Goal: Transaction & Acquisition: Purchase product/service

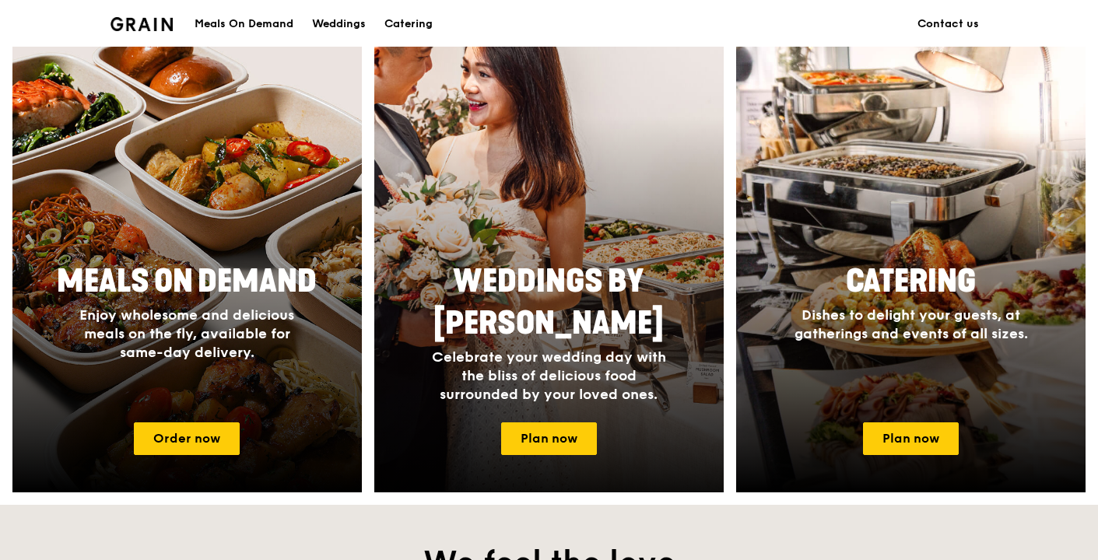
scroll to position [600, 0]
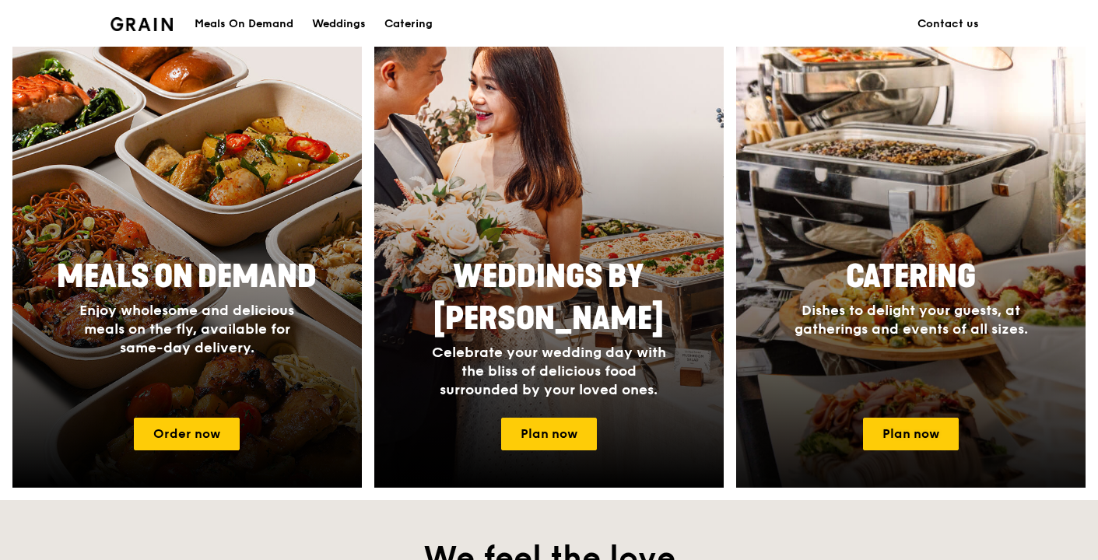
click at [914, 292] on span "Catering" at bounding box center [911, 276] width 130 height 37
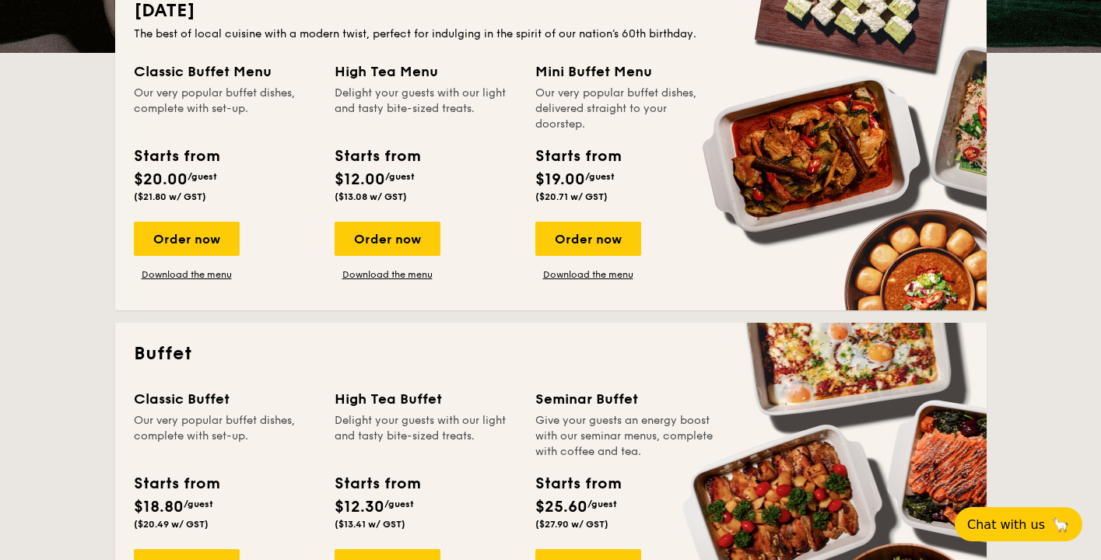
scroll to position [394, 0]
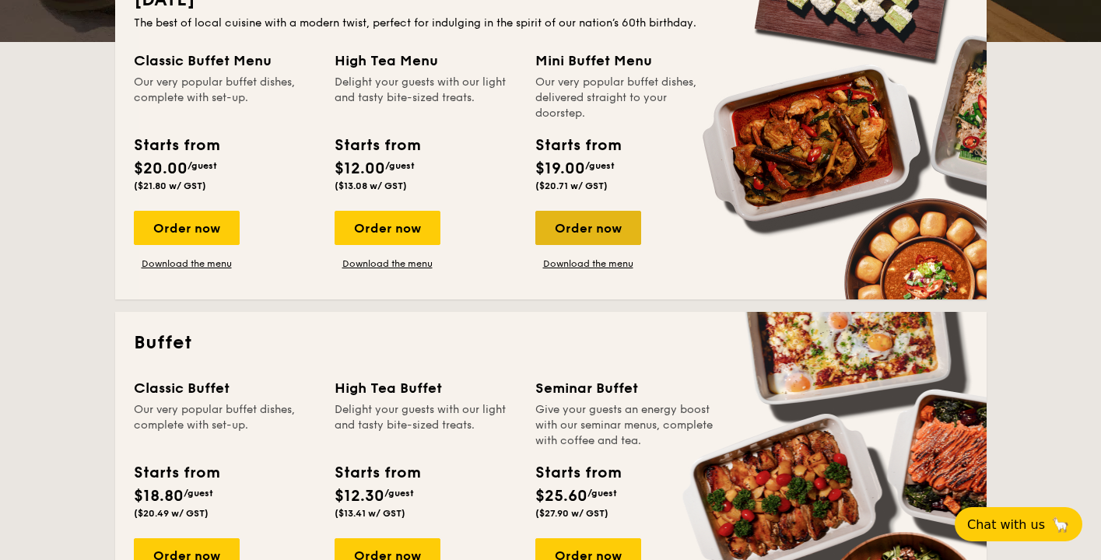
click at [578, 223] on div "Order now" at bounding box center [589, 228] width 106 height 34
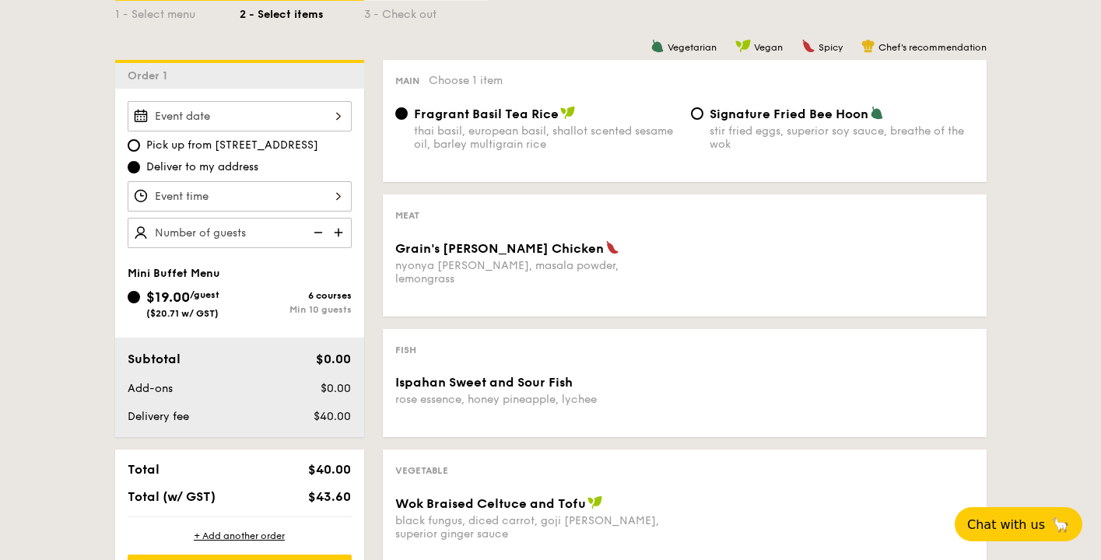
scroll to position [378, 0]
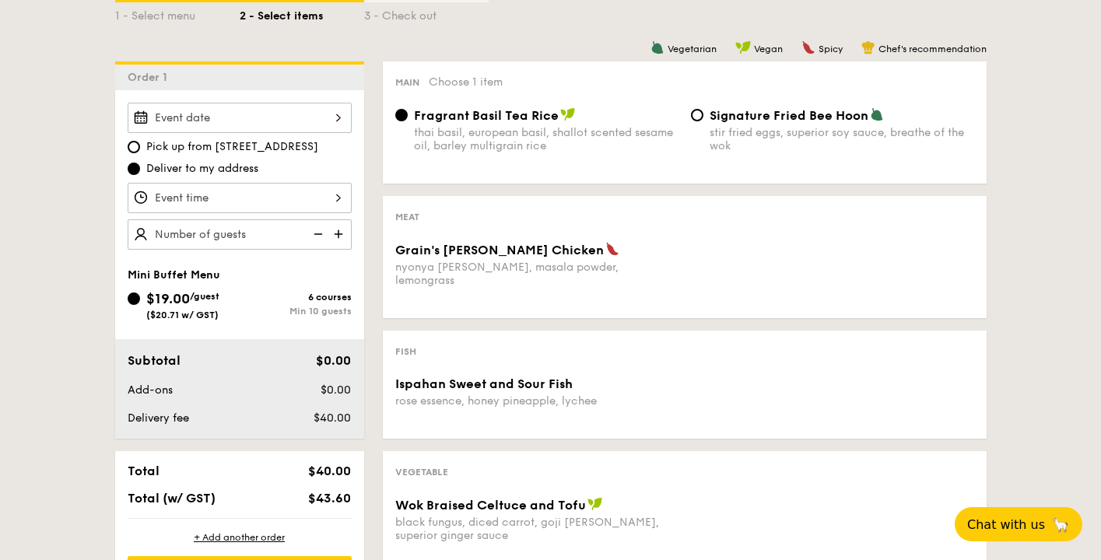
click at [495, 256] on span "Grain's [PERSON_NAME] Chicken" at bounding box center [499, 250] width 209 height 15
click at [448, 140] on div "thai basil, european basil, shallot scented sesame oil, barley multigrain rice" at bounding box center [546, 139] width 265 height 26
click at [408, 121] on input "Fragrant Basil Tea Rice thai basil, european basil, shallot scented sesame oil,…" at bounding box center [401, 115] width 12 height 12
click at [472, 262] on div "nyonya [PERSON_NAME], masala powder, lemongrass" at bounding box center [536, 274] width 283 height 26
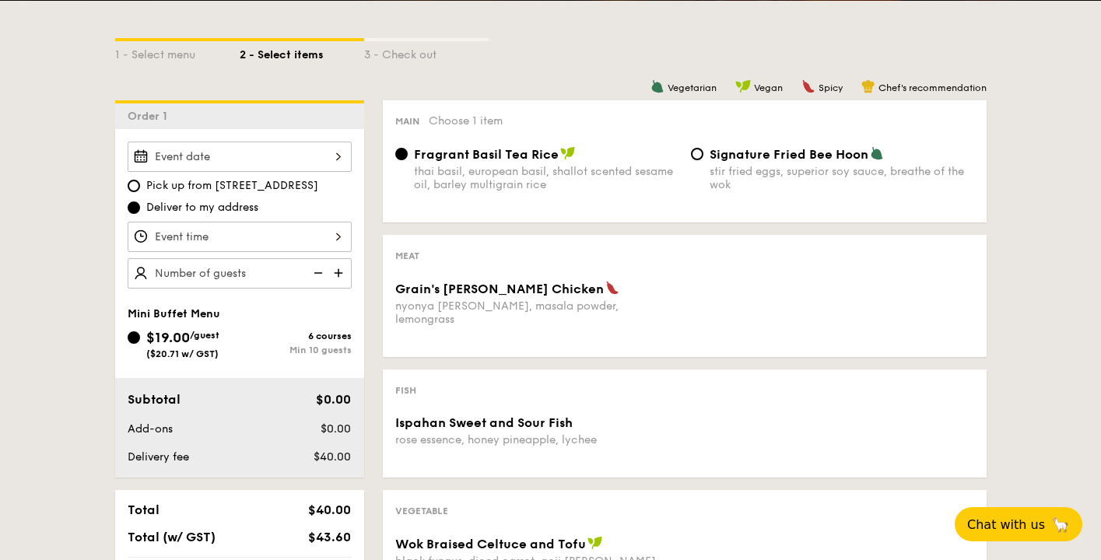
scroll to position [339, 0]
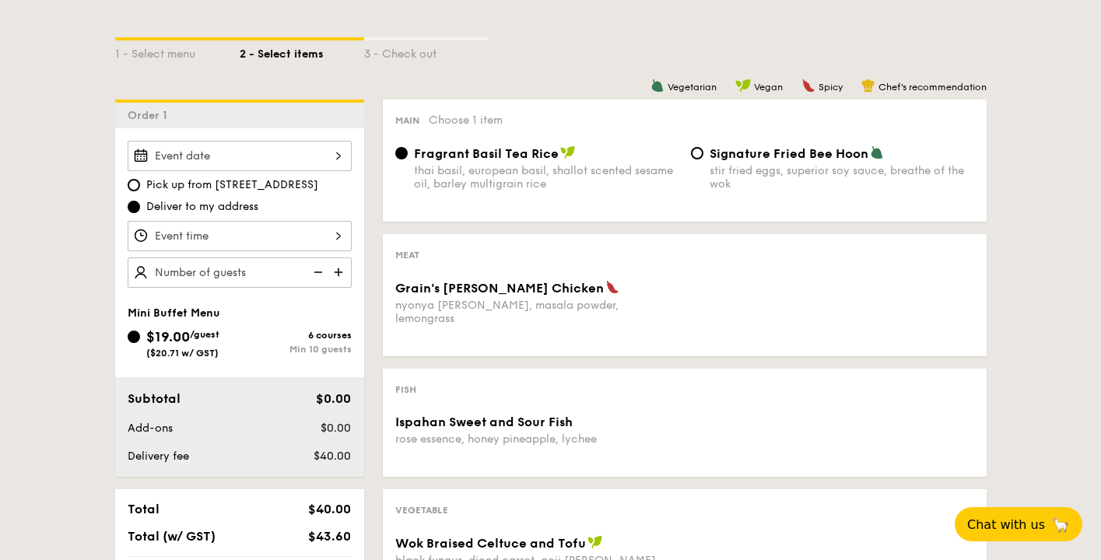
click at [286, 156] on div at bounding box center [240, 156] width 224 height 30
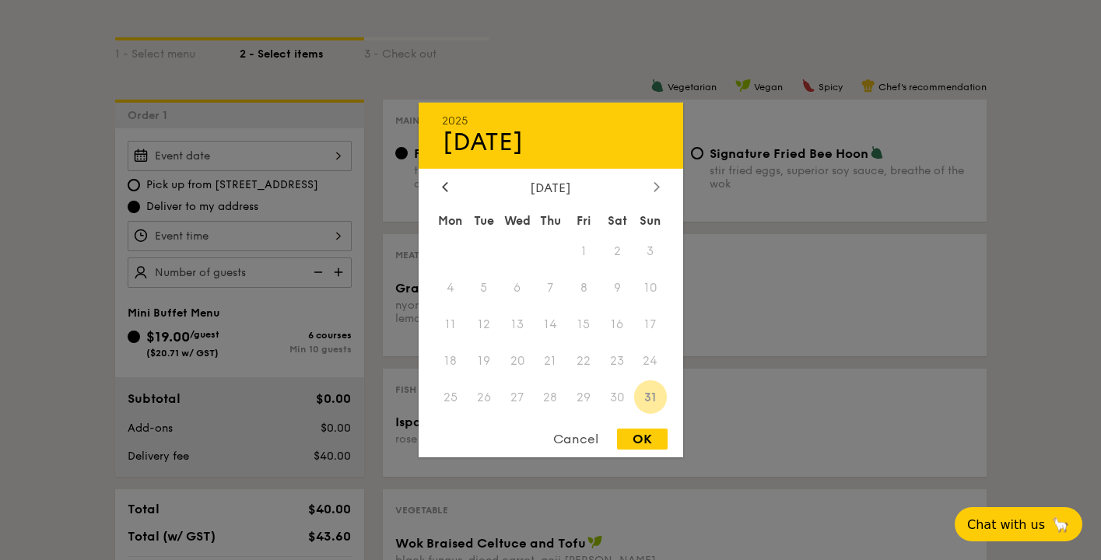
click at [659, 194] on div at bounding box center [657, 188] width 14 height 15
click at [658, 189] on icon at bounding box center [657, 186] width 6 height 10
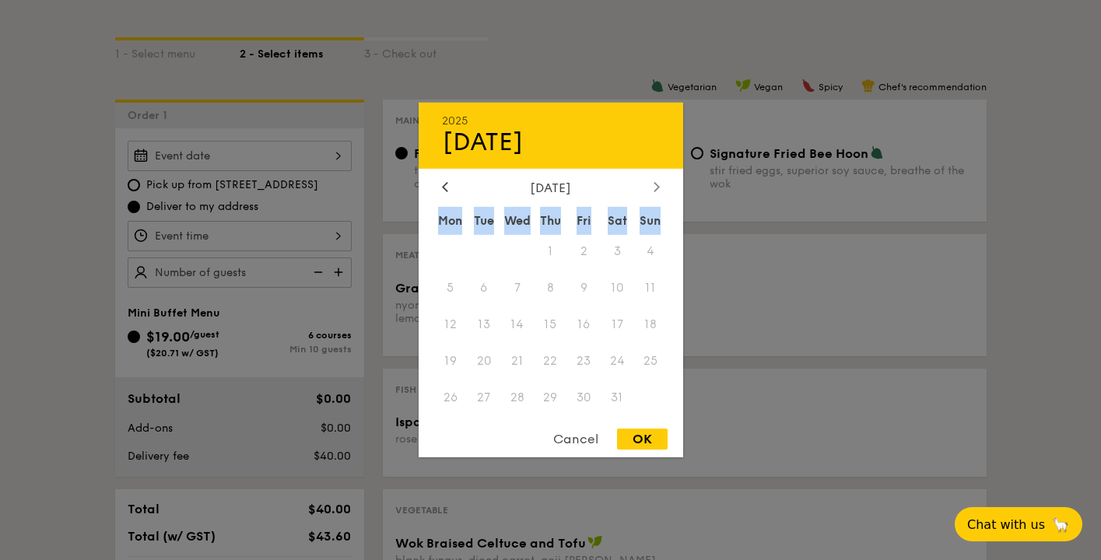
click at [658, 189] on icon at bounding box center [657, 186] width 6 height 10
click at [469, 265] on span at bounding box center [483, 251] width 33 height 33
click at [488, 294] on span "3" at bounding box center [483, 288] width 33 height 33
click at [442, 184] on icon at bounding box center [445, 186] width 6 height 10
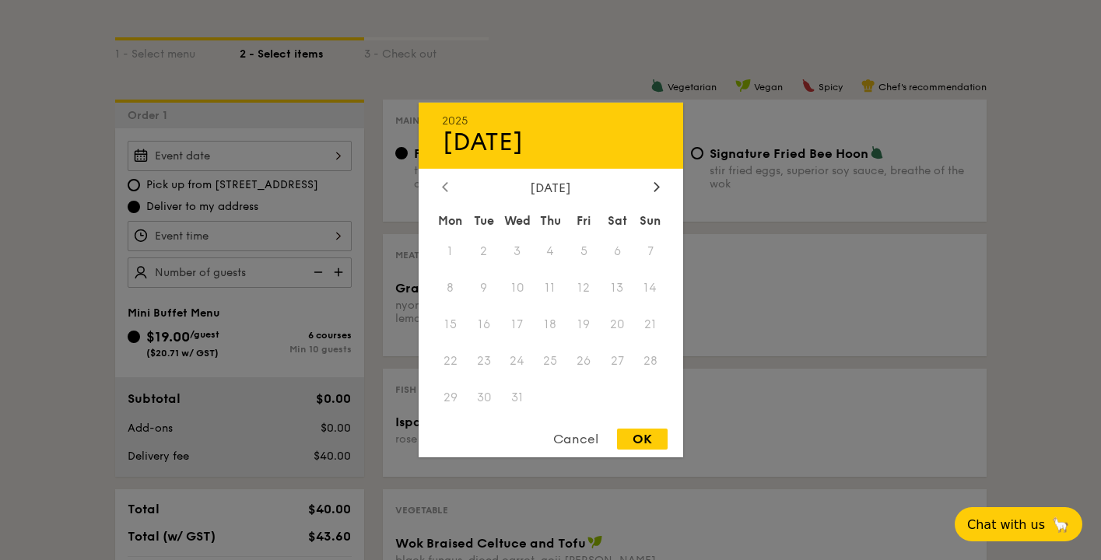
click at [442, 184] on icon at bounding box center [445, 186] width 6 height 10
click at [642, 446] on div "OK" at bounding box center [642, 439] width 51 height 21
type input "[DATE]"
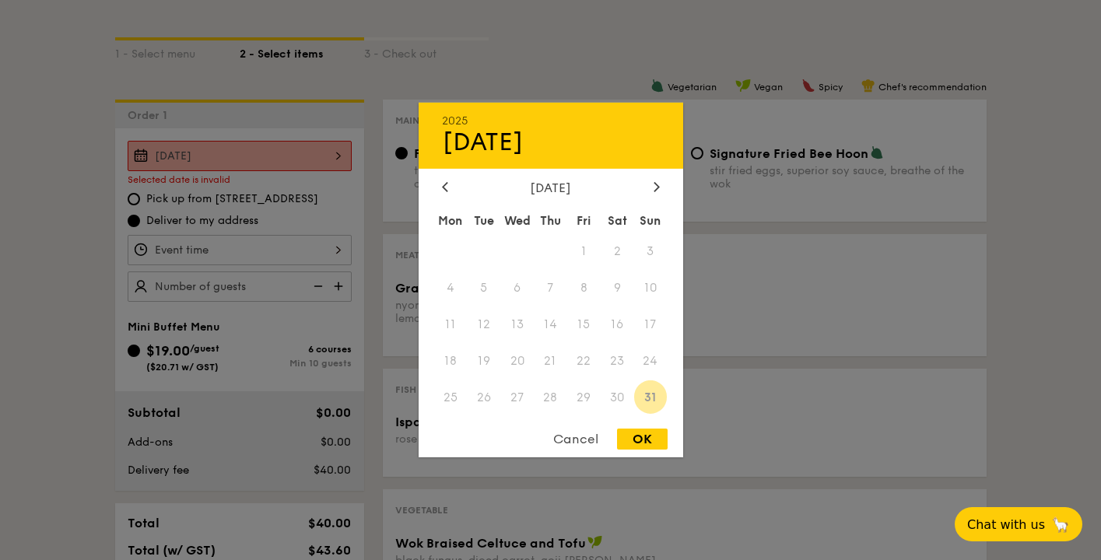
click at [247, 154] on div "[DATE] 2025 Aug [DATE] Tue Wed Thu Fri Sat Sun 1 2 3 4 5 6 7 8 9 10 11 12 13 14…" at bounding box center [240, 156] width 224 height 30
click at [451, 181] on div at bounding box center [445, 188] width 14 height 15
click at [660, 189] on div at bounding box center [657, 188] width 14 height 15
click at [444, 224] on div "Mon" at bounding box center [450, 221] width 33 height 28
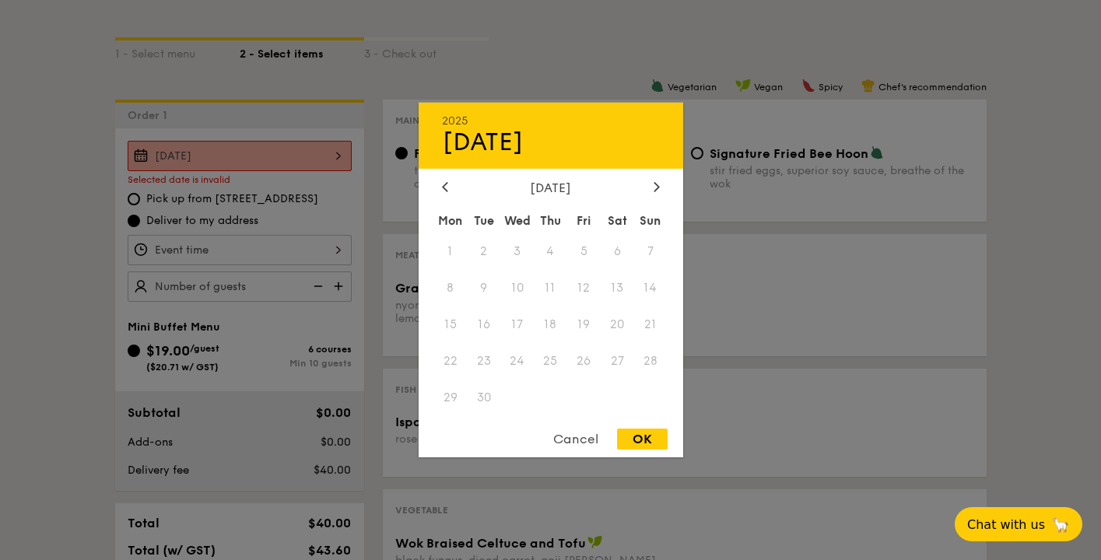
click at [449, 222] on div "Mon" at bounding box center [450, 221] width 33 height 28
click at [476, 220] on div "Tue" at bounding box center [483, 221] width 33 height 28
click at [449, 187] on div at bounding box center [445, 188] width 14 height 15
click at [656, 191] on div at bounding box center [657, 188] width 14 height 15
click at [631, 209] on div "Sat" at bounding box center [617, 221] width 33 height 28
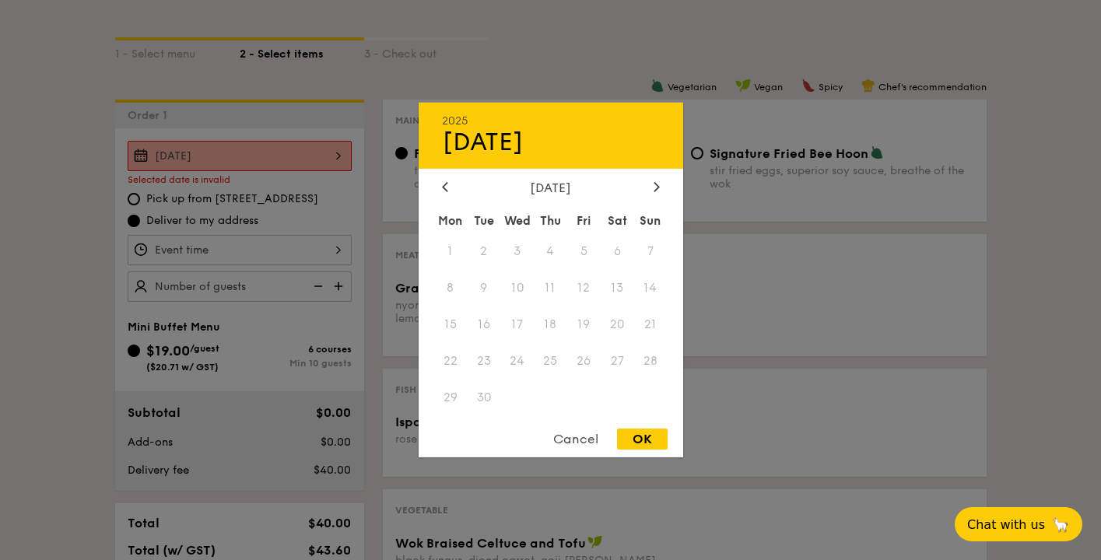
click at [655, 176] on div "[DATE] [DATE] Mon Tue Wed Thu Fri Sat Sun 1 2 3 4 5 6 7 8 9 10 11 12 13 14 15 1…" at bounding box center [551, 280] width 265 height 355
click at [655, 184] on icon at bounding box center [657, 186] width 6 height 10
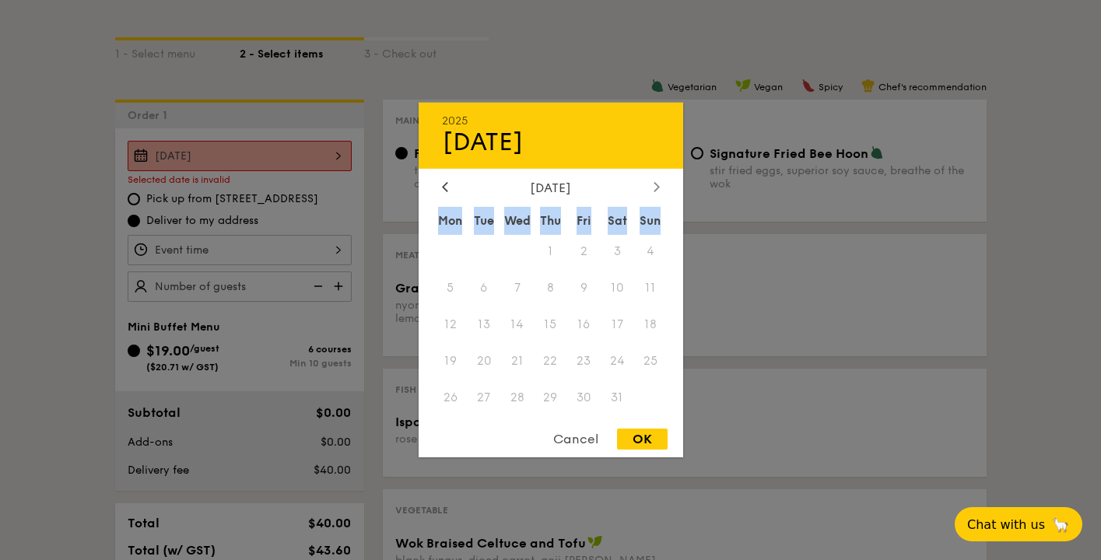
click at [655, 184] on icon at bounding box center [657, 186] width 6 height 10
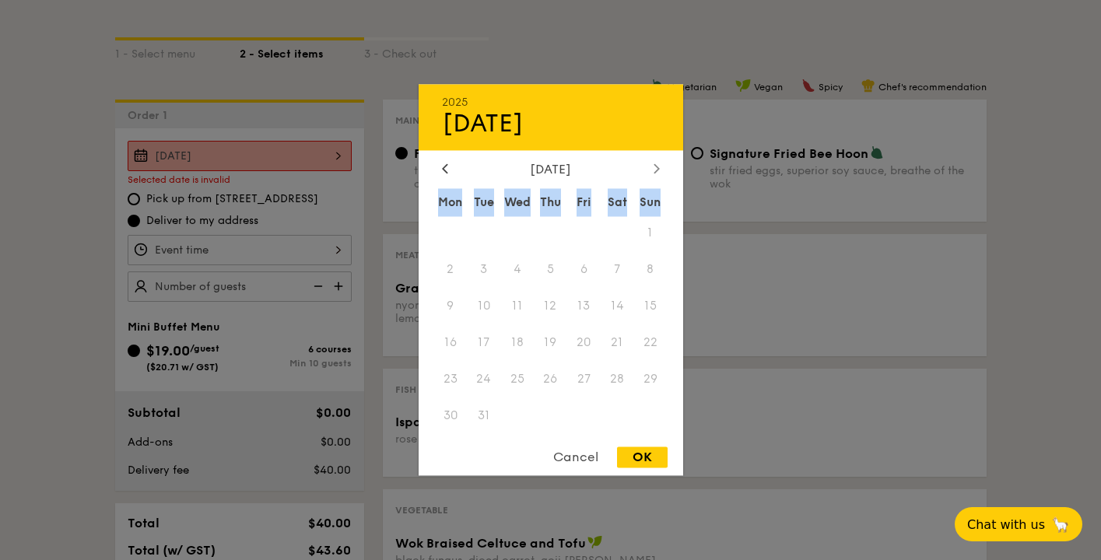
click at [655, 184] on div "[DATE] Mon Tue Wed Thu Fri Sat Sun 1 2 3 4 5 6 7 8 9 10 11 12 13 14 15 16 17 18…" at bounding box center [551, 298] width 265 height 273
click at [659, 177] on div "[DATE] Mon Tue Wed Thu Fri Sat Sun 1 2 3 4 5 6 7 8 9 10 11 12 13 14 15 16 17 18…" at bounding box center [551, 298] width 265 height 273
click at [659, 172] on icon at bounding box center [657, 168] width 6 height 10
click at [659, 172] on div "2025 Aug [DATE] Tue Wed Thu Fri Sat Sun 1 2 3 4 5 6 7 8 9 10 11 12 13 14 15 16 …" at bounding box center [551, 280] width 265 height 392
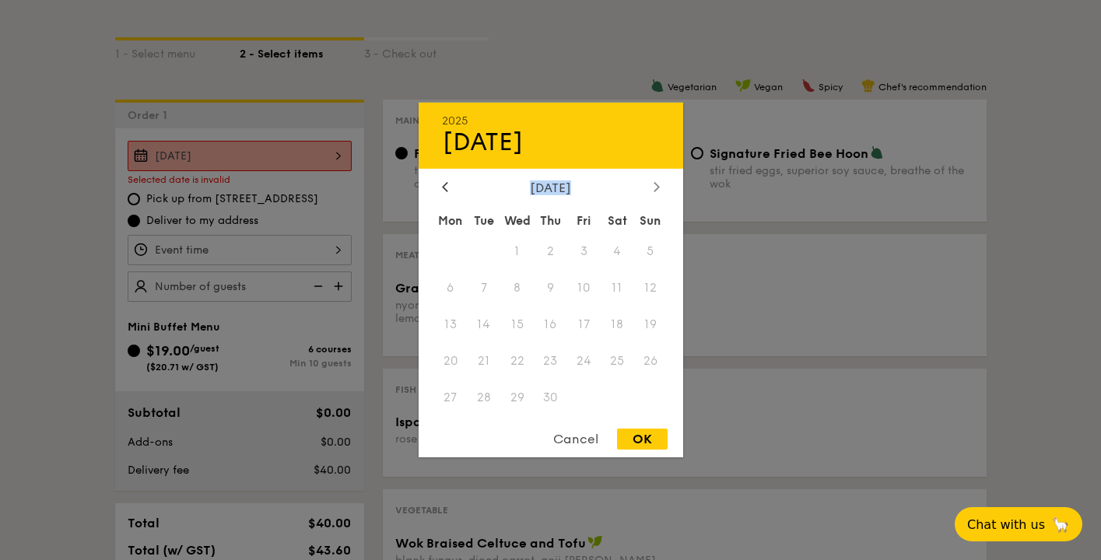
click at [659, 172] on div "[DATE] [DATE] Mon Tue Wed Thu Fri Sat Sun 1 2 3 4 5 6 7 8 9 10 11 12 13 14 15 1…" at bounding box center [551, 280] width 265 height 355
click at [659, 188] on icon at bounding box center [657, 186] width 6 height 10
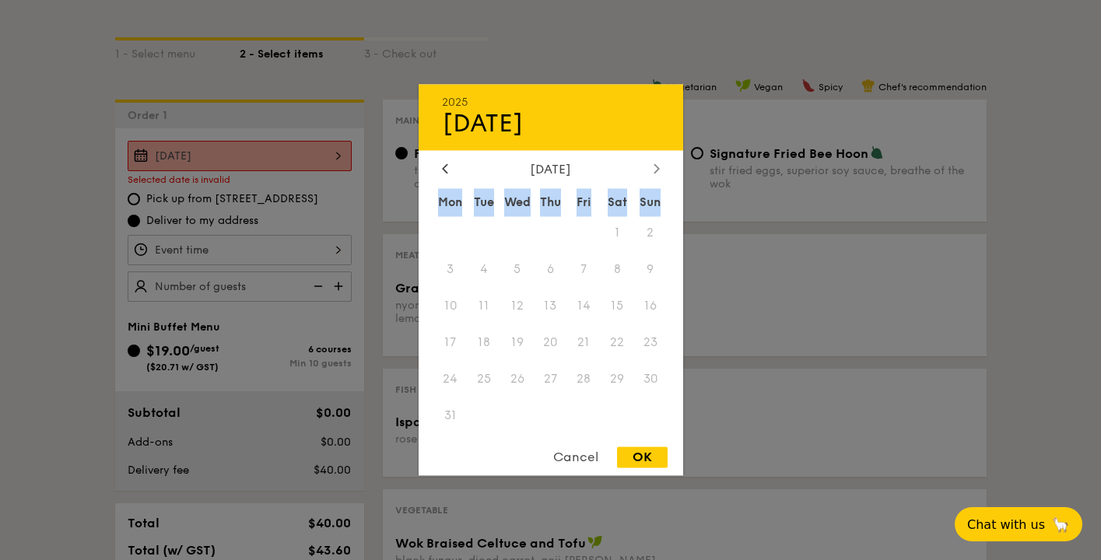
click at [659, 188] on div "Sun" at bounding box center [650, 202] width 33 height 28
click at [654, 172] on icon at bounding box center [657, 168] width 6 height 10
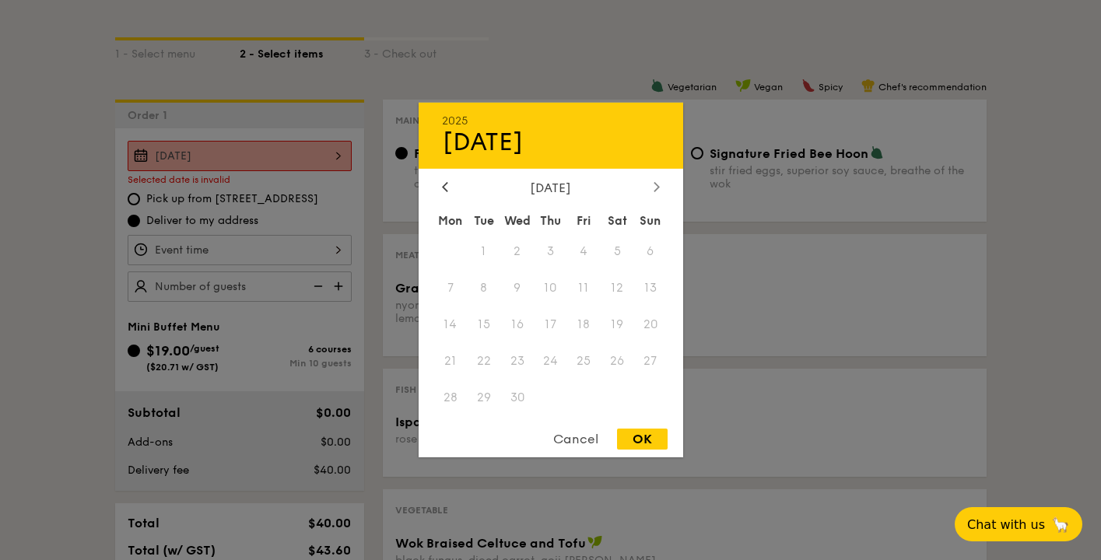
click at [653, 172] on div "[DATE] [DATE] Mon Tue Wed Thu Fri Sat Sun 1 2 3 4 5 6 7 8 9 10 11 12 13 14 15 1…" at bounding box center [551, 280] width 265 height 355
click at [655, 176] on div "[DATE] [DATE] Mon Tue Wed Thu Fri Sat Sun 1 2 3 4 5 6 7 8 9 10 11 12 13 14 15 1…" at bounding box center [551, 280] width 265 height 355
click at [632, 441] on div "OK" at bounding box center [642, 439] width 51 height 21
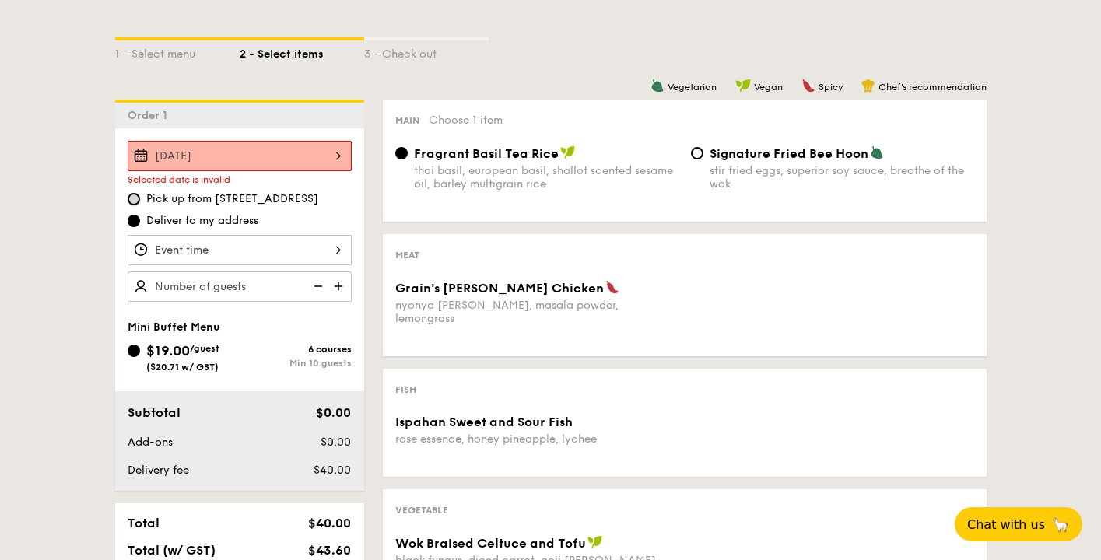
click at [128, 199] on input "Pick up from [STREET_ADDRESS]" at bounding box center [134, 199] width 12 height 12
radio input "true"
click at [266, 161] on div "[DATE]" at bounding box center [240, 156] width 224 height 30
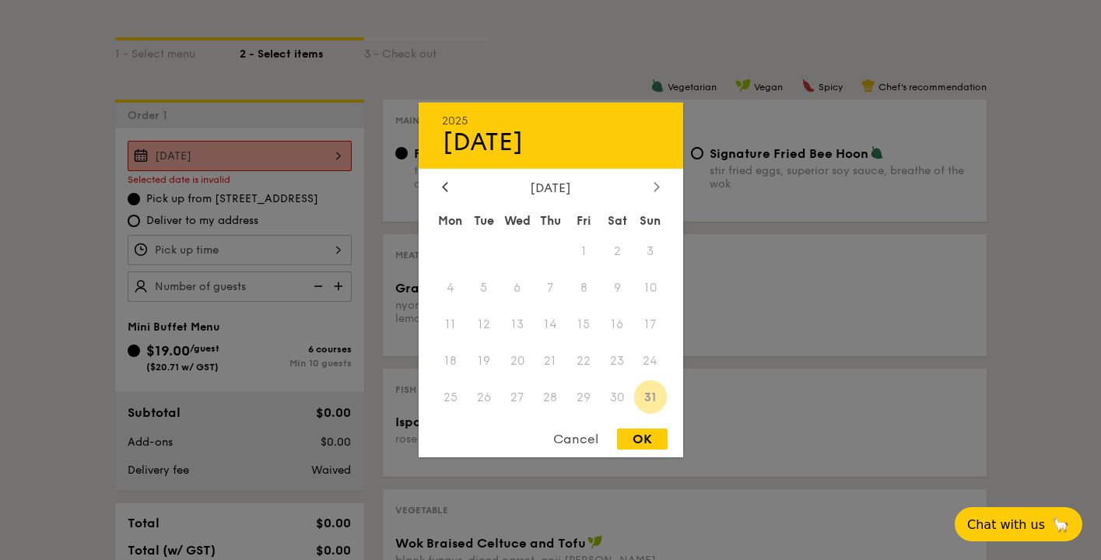
click at [652, 188] on div at bounding box center [657, 188] width 14 height 15
click at [572, 434] on div "Cancel" at bounding box center [576, 439] width 76 height 21
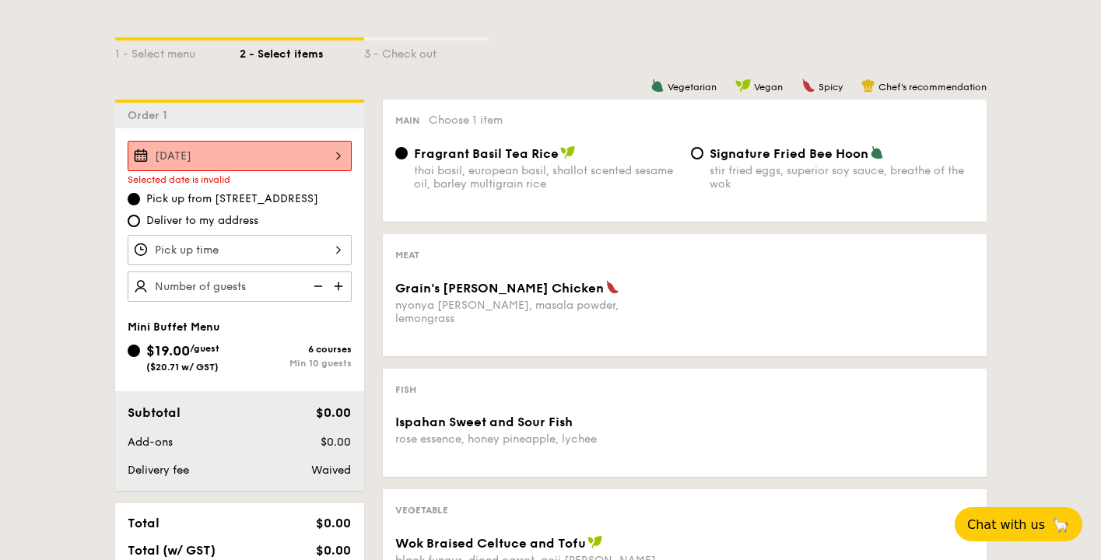
click at [393, 58] on div "3 - Check out" at bounding box center [426, 51] width 125 height 22
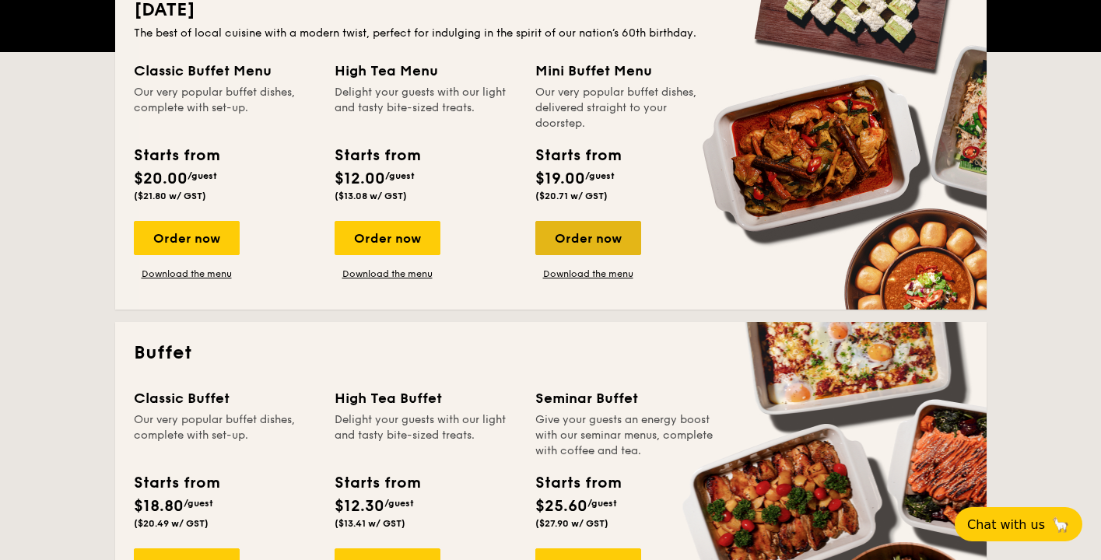
scroll to position [392, 0]
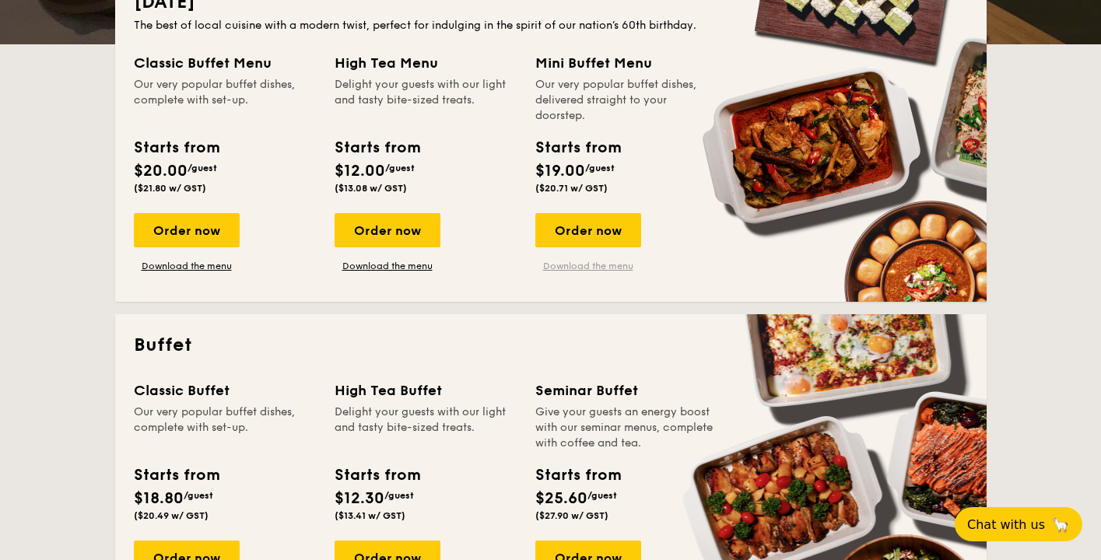
click at [576, 266] on link "Download the menu" at bounding box center [589, 266] width 106 height 12
